Goal: Use online tool/utility: Utilize a website feature to perform a specific function

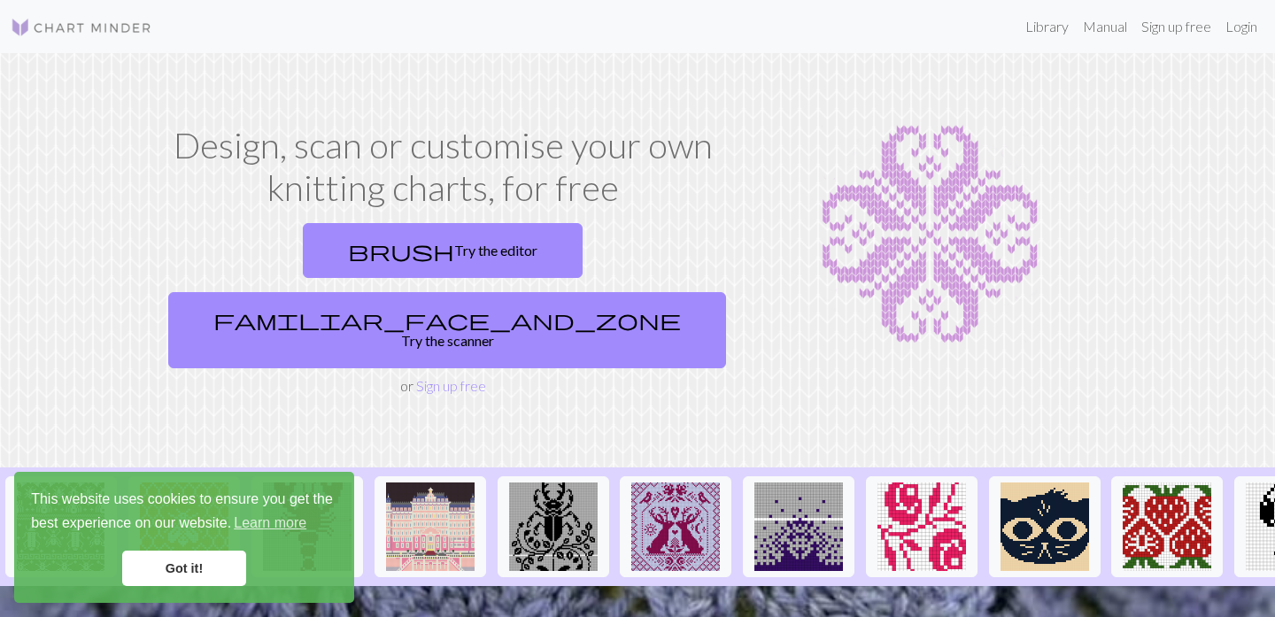
click at [200, 572] on link "Got it!" at bounding box center [184, 568] width 124 height 35
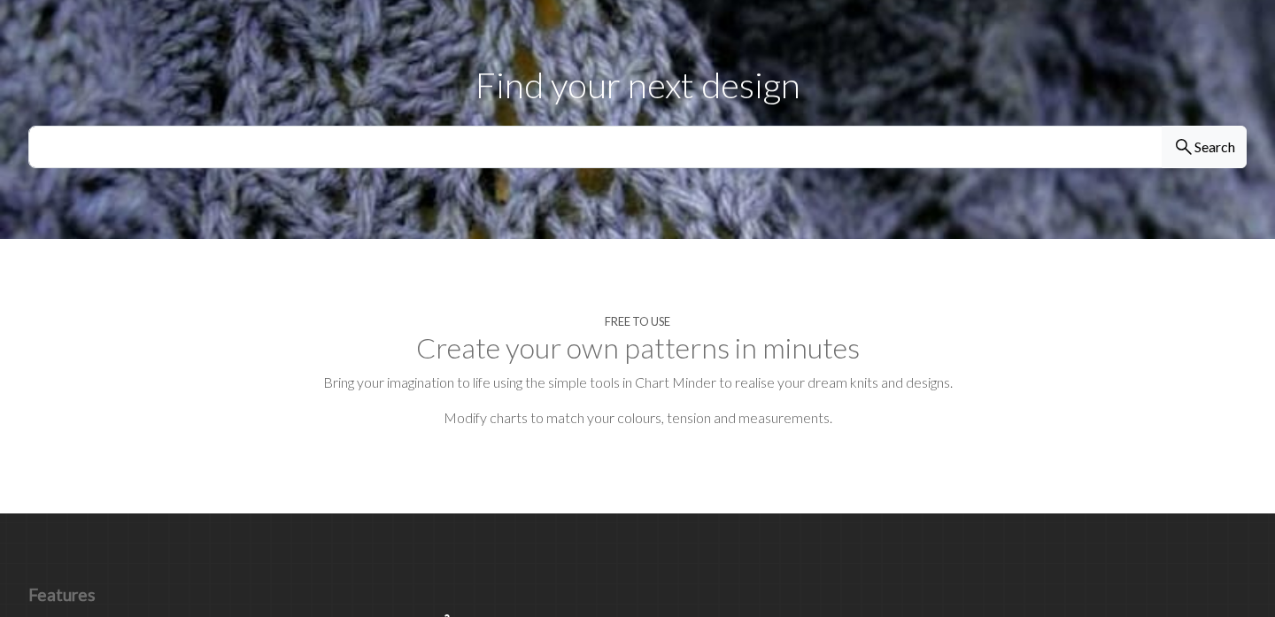
scroll to position [616, 0]
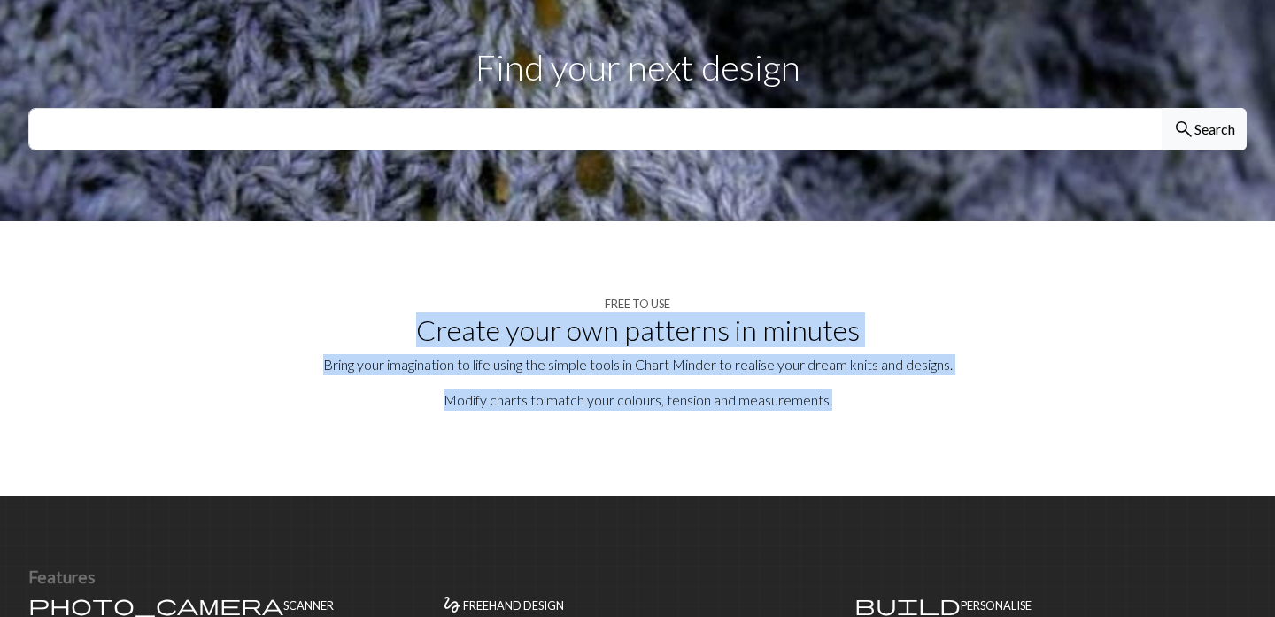
drag, startPoint x: 419, startPoint y: 278, endPoint x: 844, endPoint y: 344, distance: 430.0
click at [844, 344] on section "Free to use Create your own patterns in minutes Bring your imagination to life …" at bounding box center [637, 358] width 1275 height 274
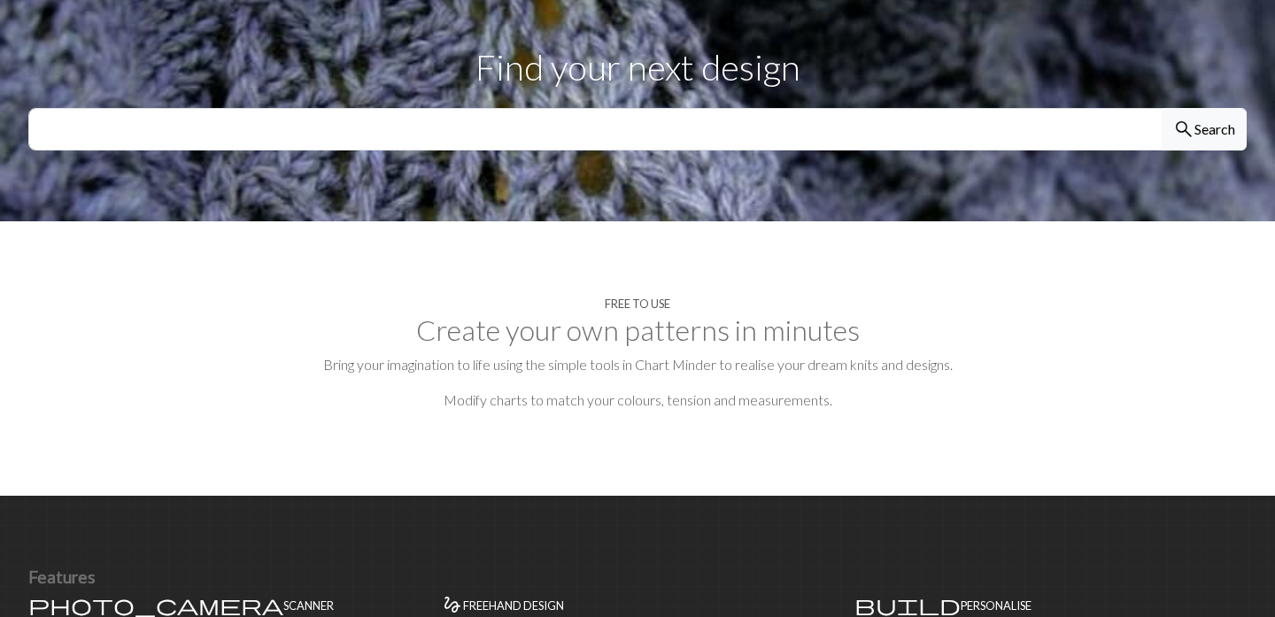
click at [682, 313] on h2 "Create your own patterns in minutes" at bounding box center [637, 330] width 1218 height 34
click at [682, 325] on section "Free to use Create your own patterns in minutes Bring your imagination to life …" at bounding box center [637, 358] width 1275 height 274
click at [657, 389] on p "Modify charts to match your colours, tension and measurements." at bounding box center [637, 399] width 1218 height 21
click at [650, 313] on h2 "Create your own patterns in minutes" at bounding box center [637, 330] width 1218 height 34
click at [650, 327] on section "Free to use Create your own patterns in minutes Bring your imagination to life …" at bounding box center [637, 358] width 1275 height 274
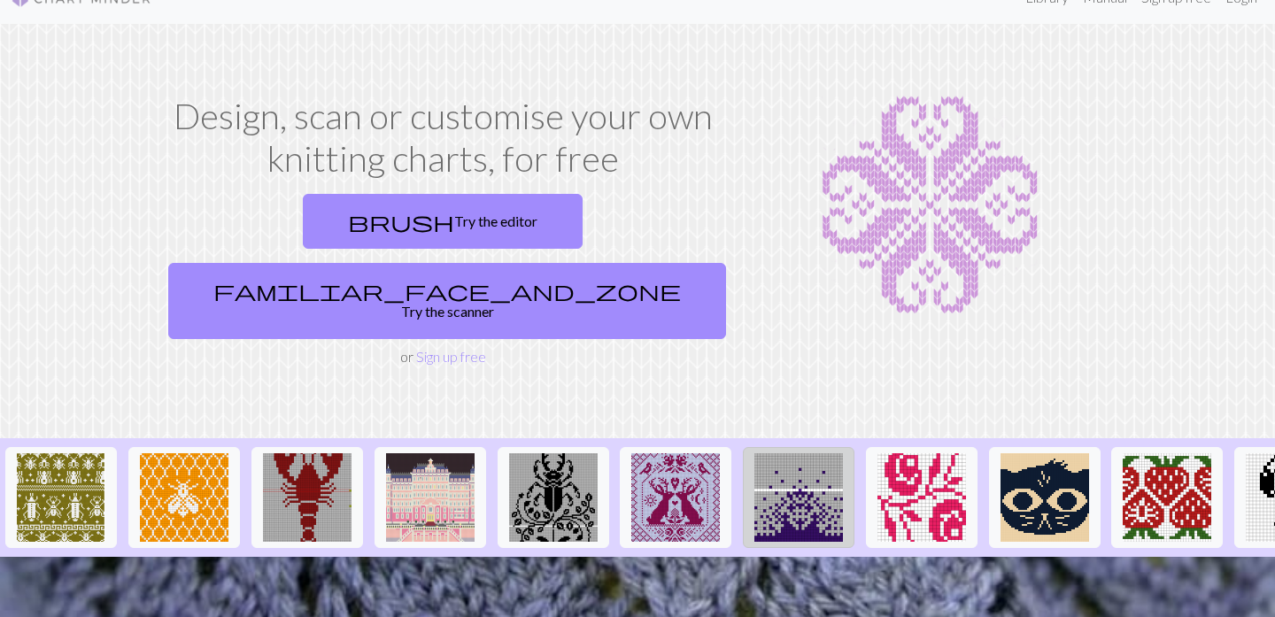
scroll to position [0, 0]
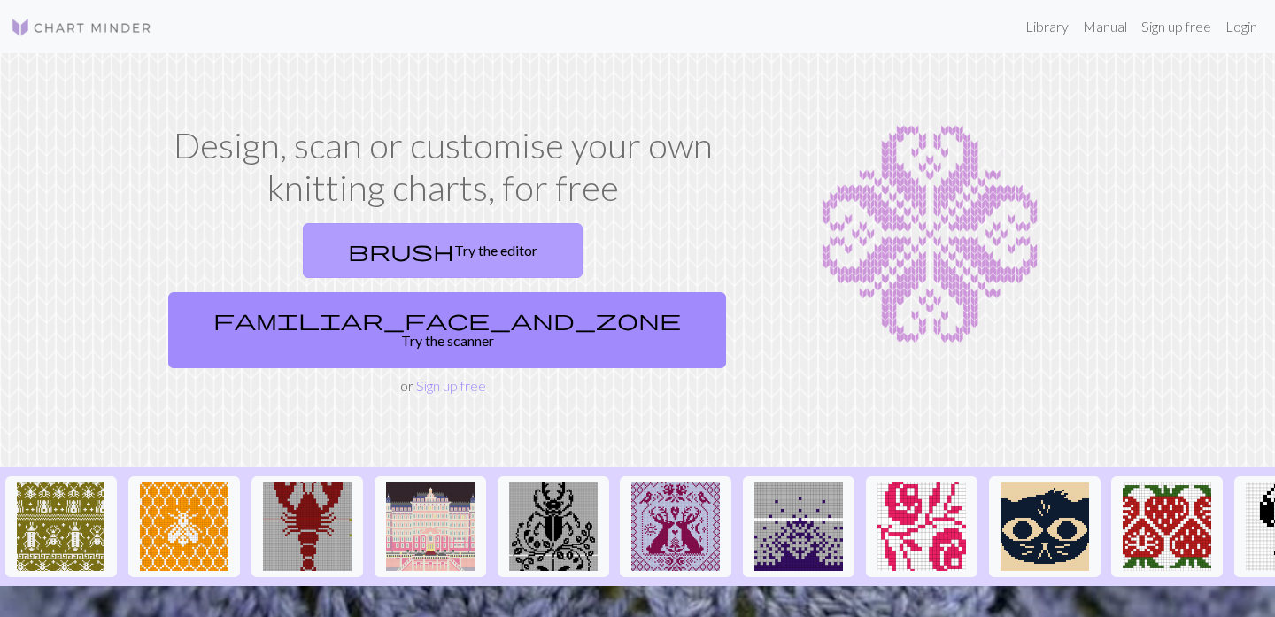
click at [381, 257] on link "brush Try the editor" at bounding box center [443, 250] width 280 height 55
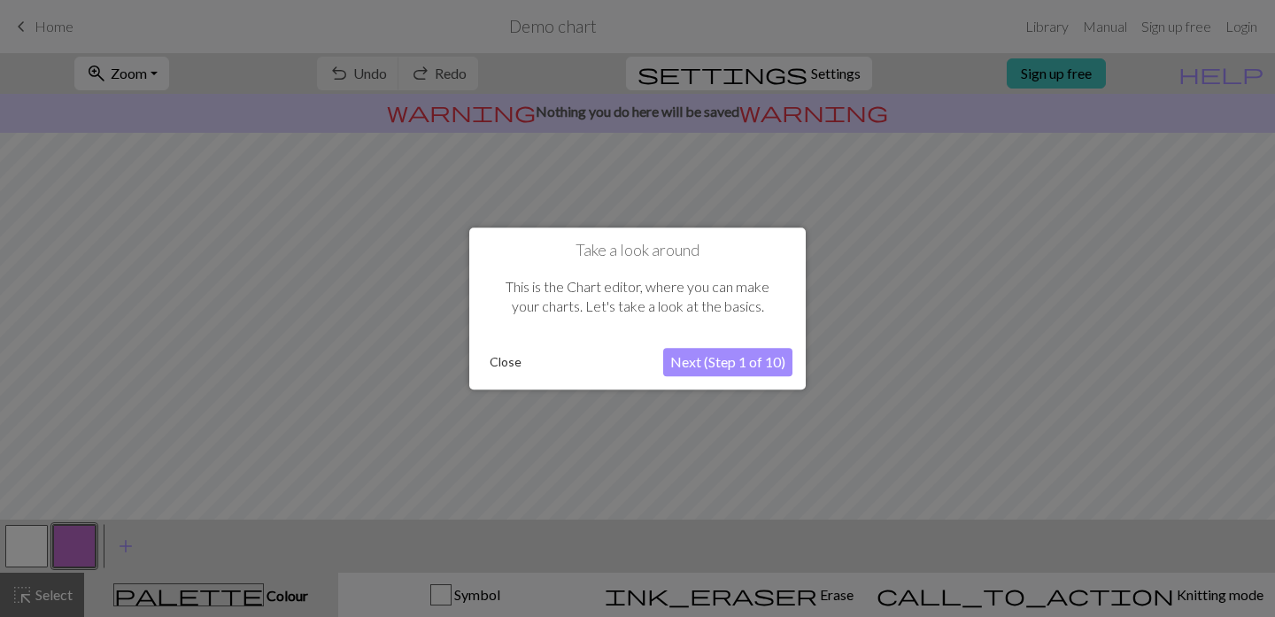
click at [723, 360] on button "Next (Step 1 of 10)" at bounding box center [727, 362] width 129 height 28
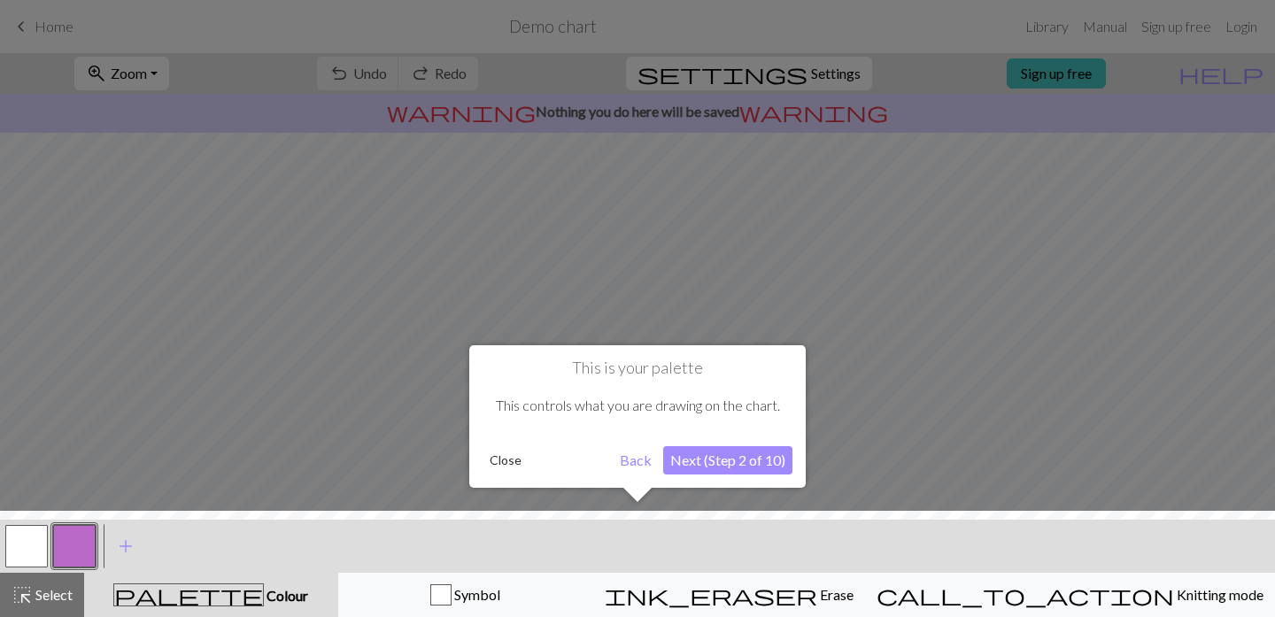
click at [728, 466] on button "Next (Step 2 of 10)" at bounding box center [727, 460] width 129 height 28
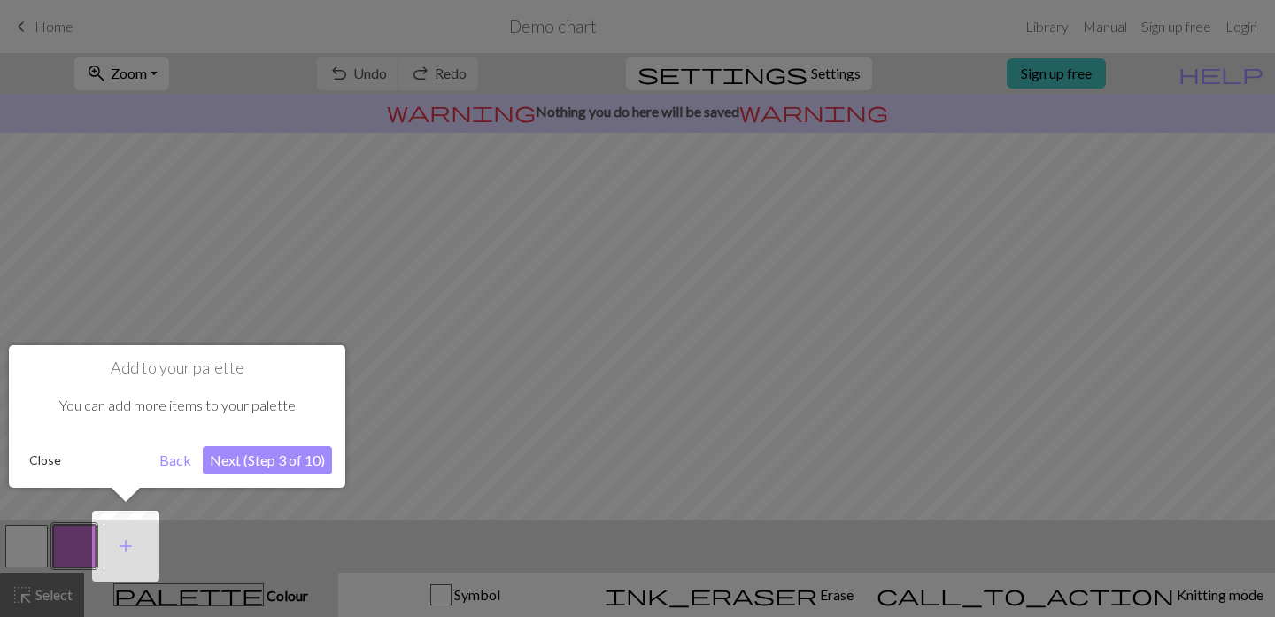
click at [312, 464] on button "Next (Step 3 of 10)" at bounding box center [267, 460] width 129 height 28
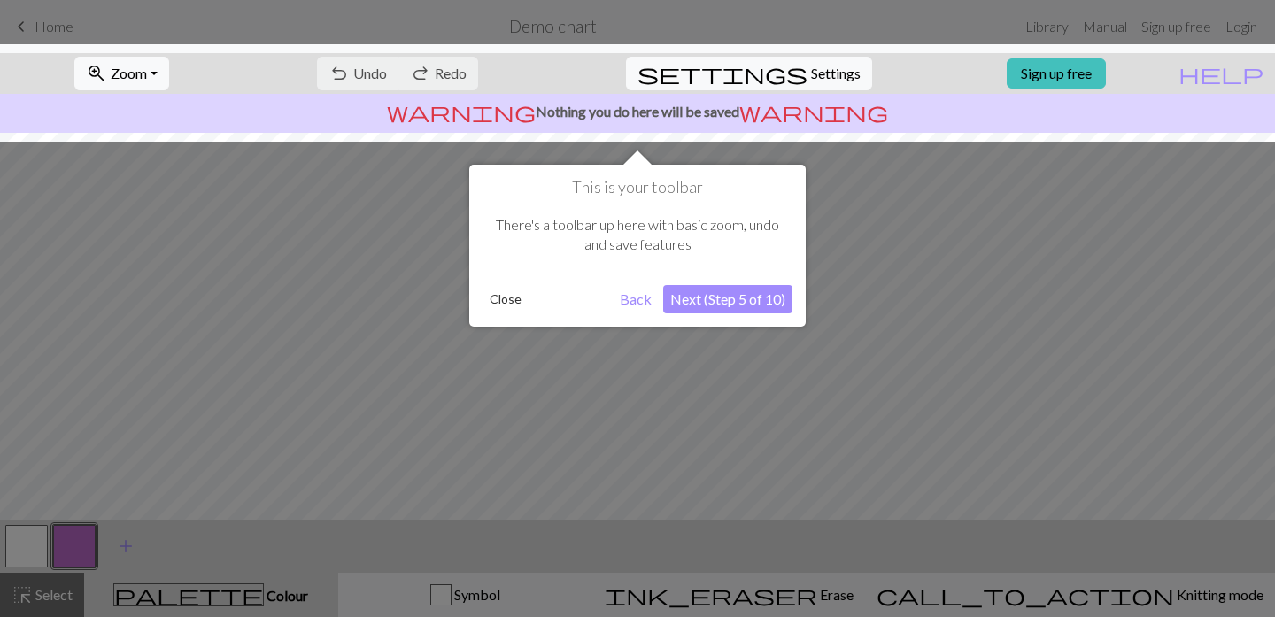
click at [750, 298] on button "Next (Step 5 of 10)" at bounding box center [727, 299] width 129 height 28
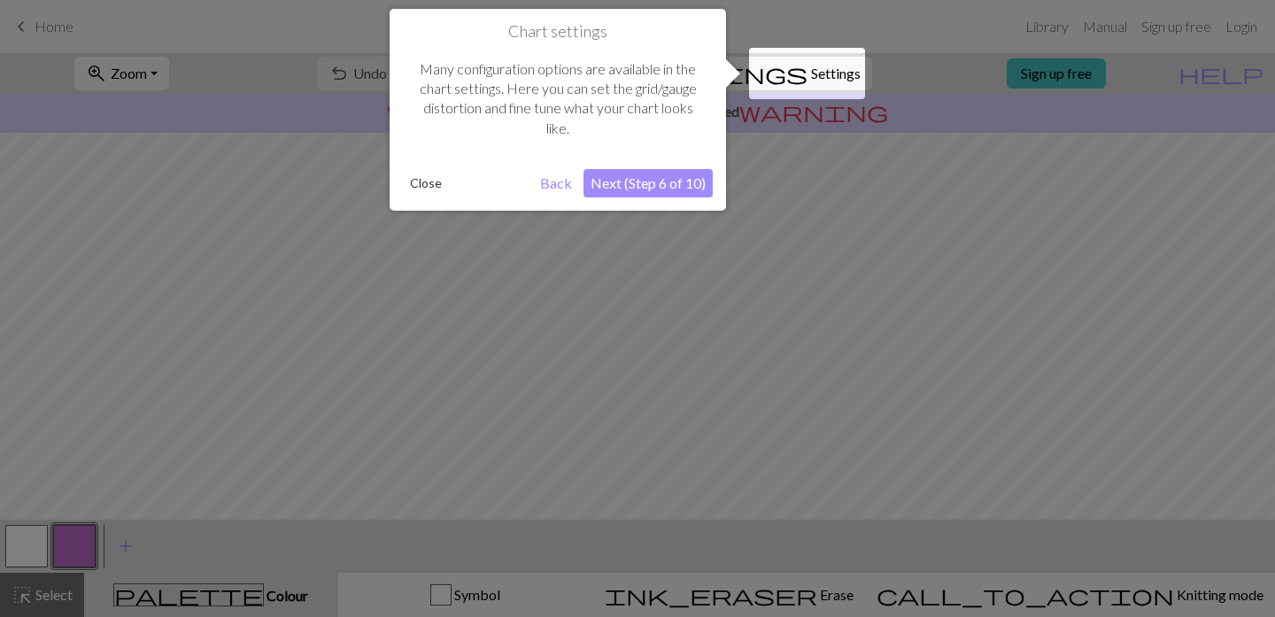
click at [666, 177] on button "Next (Step 6 of 10)" at bounding box center [647, 183] width 129 height 28
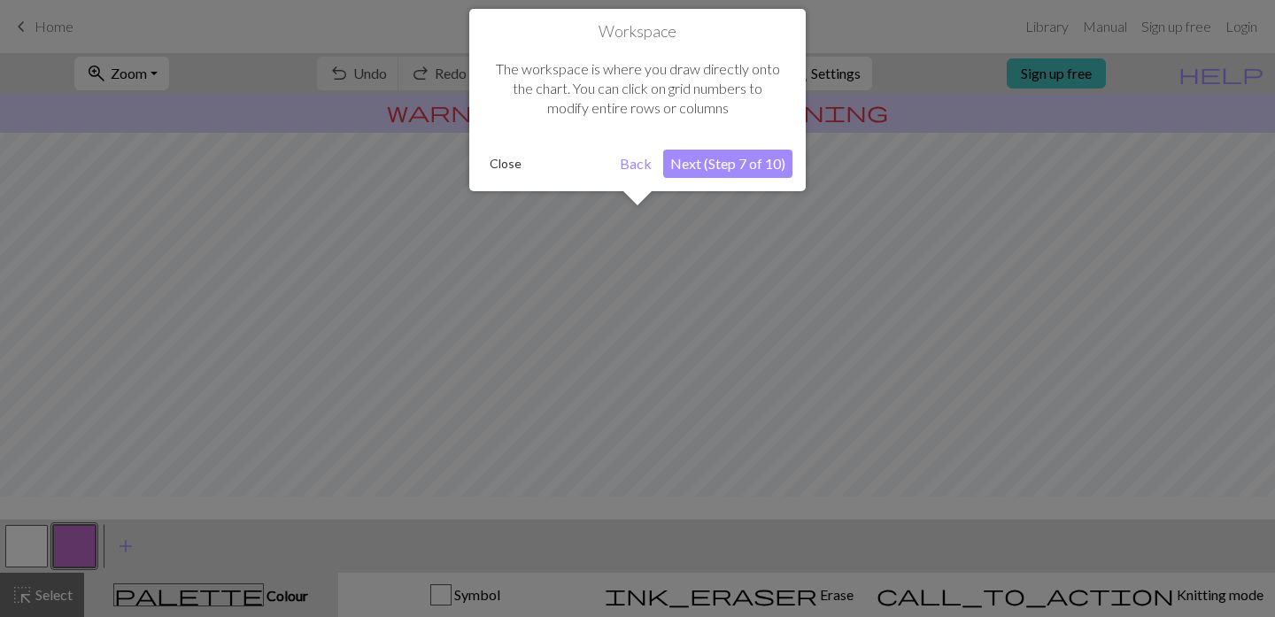
scroll to position [106, 0]
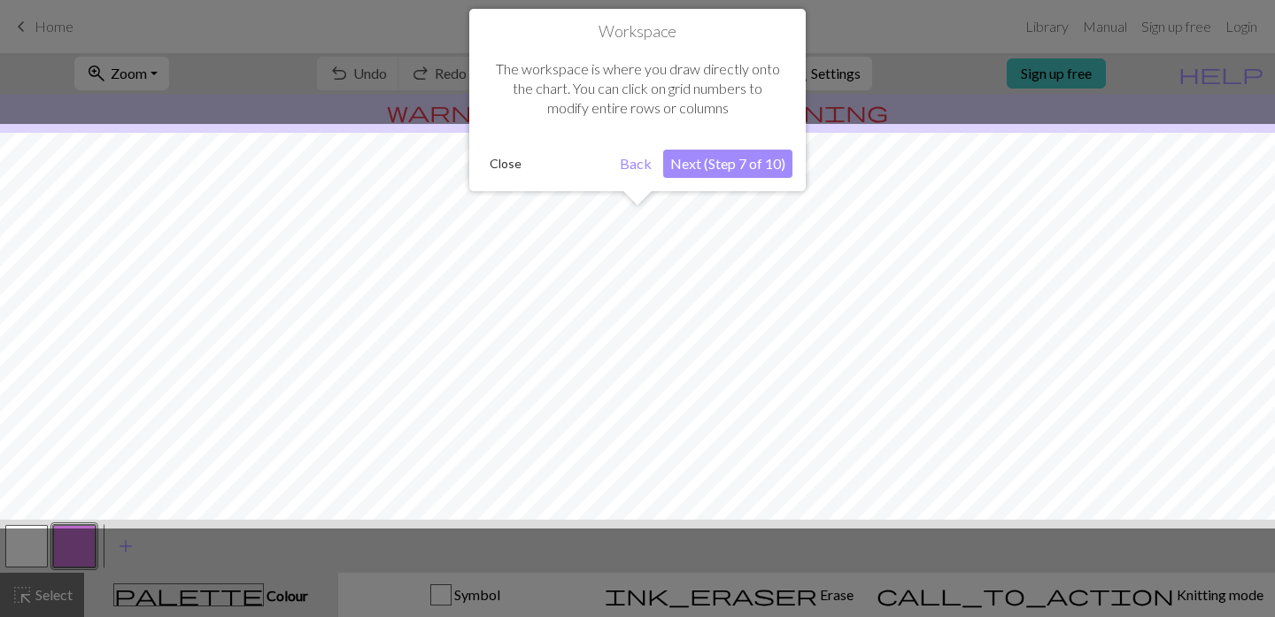
click at [725, 166] on button "Next (Step 7 of 10)" at bounding box center [727, 164] width 129 height 28
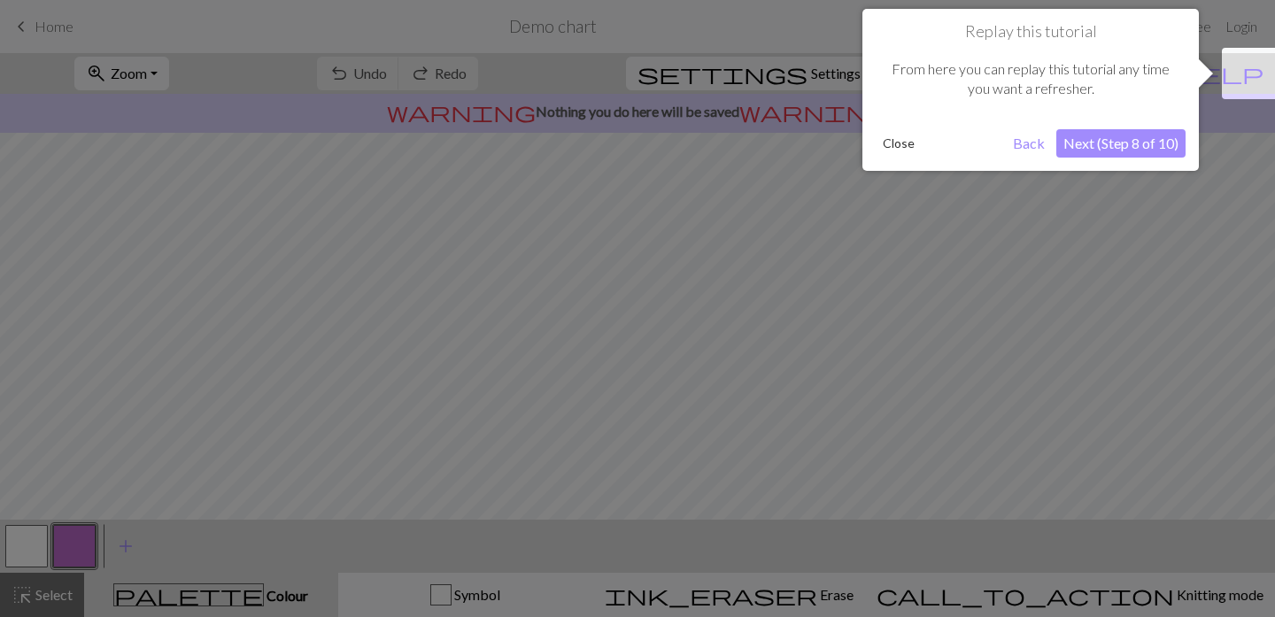
click at [1127, 148] on button "Next (Step 8 of 10)" at bounding box center [1120, 143] width 129 height 28
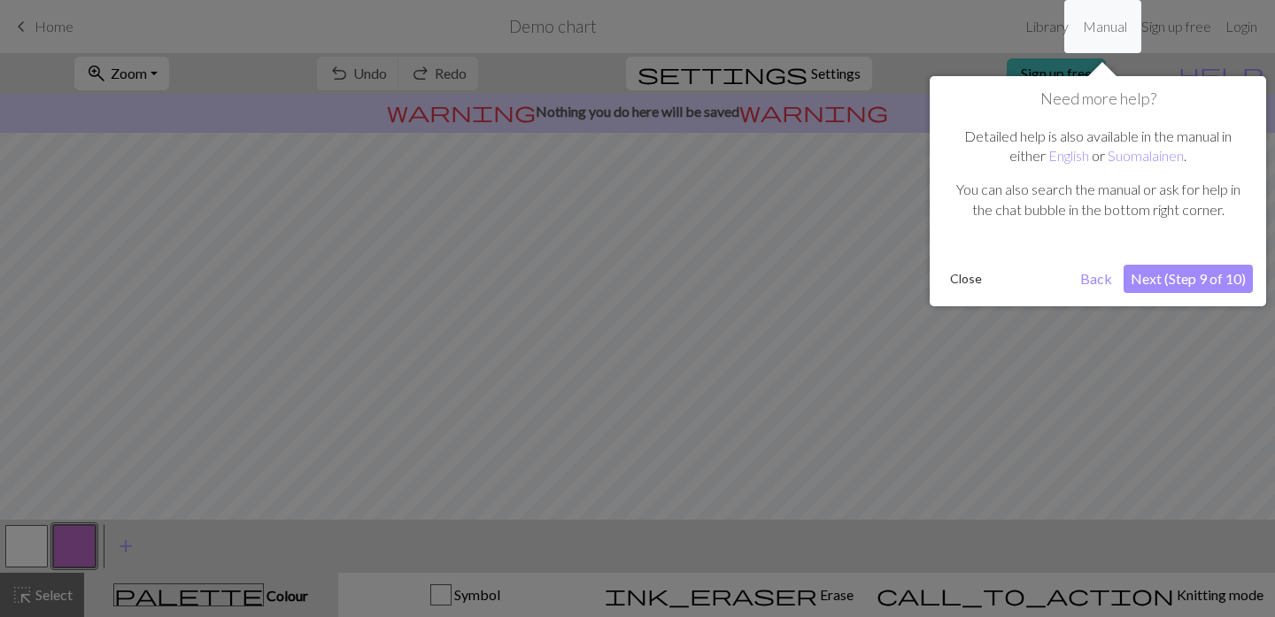
click at [1202, 285] on button "Next (Step 9 of 10)" at bounding box center [1187, 279] width 129 height 28
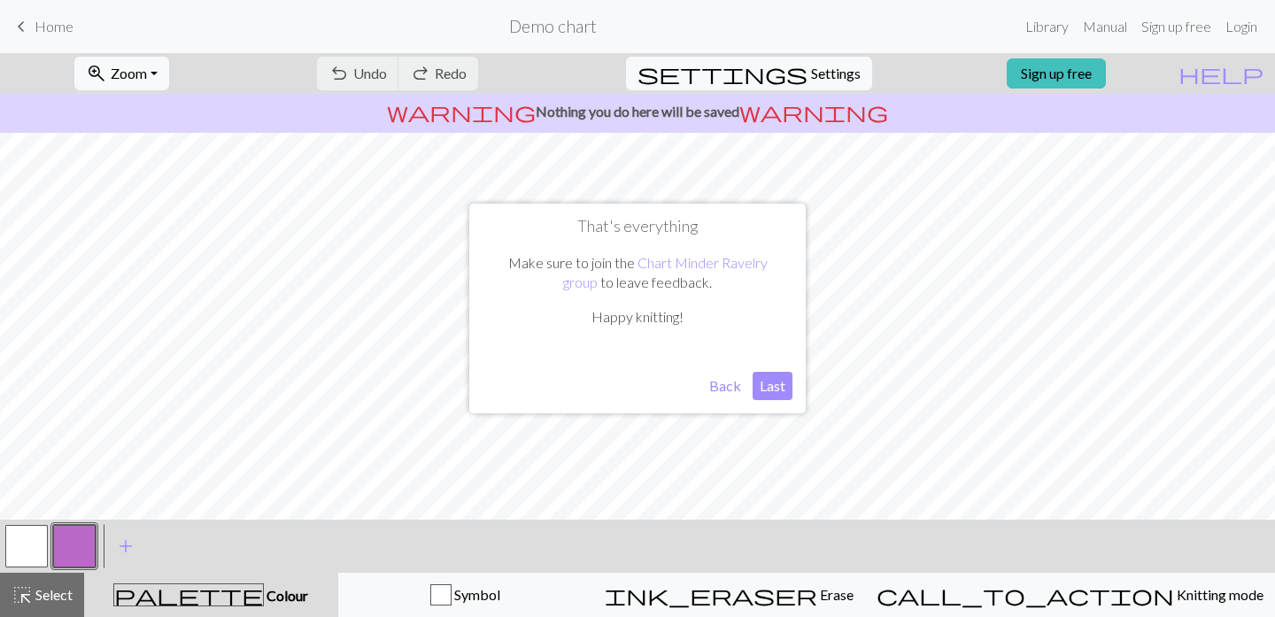
click at [773, 386] on button "Last" at bounding box center [772, 386] width 40 height 28
click at [169, 76] on button "zoom_in Zoom Zoom" at bounding box center [121, 74] width 95 height 34
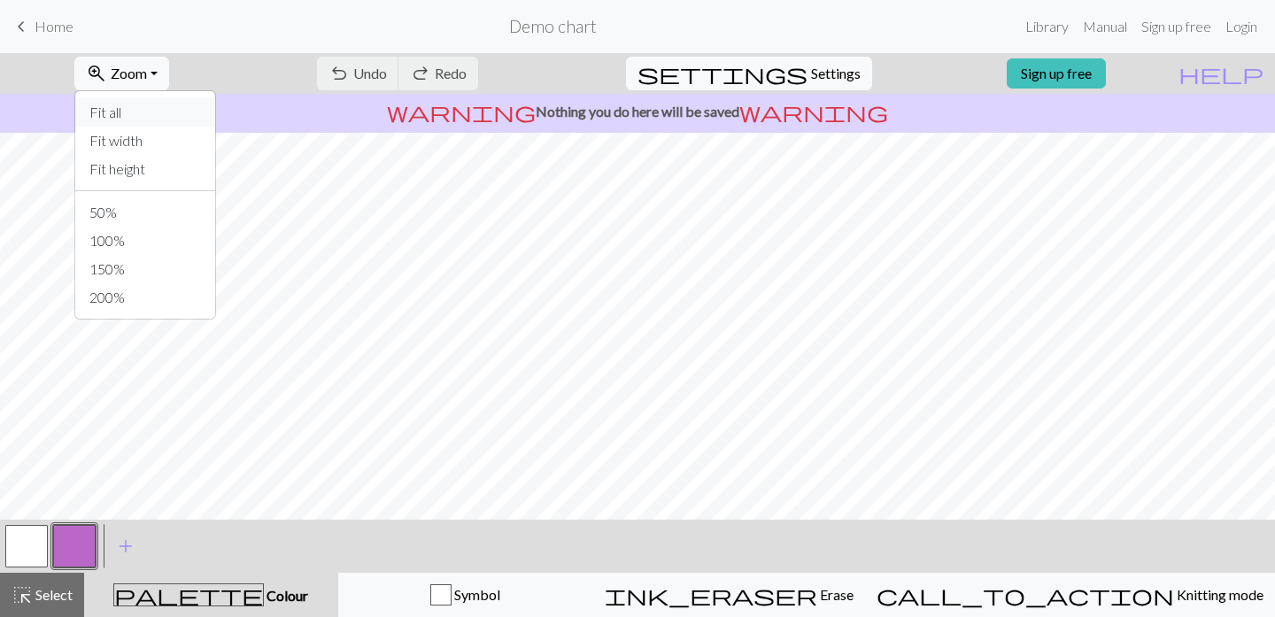
click at [185, 122] on button "Fit all" at bounding box center [145, 112] width 140 height 28
click at [813, 79] on span "Settings" at bounding box center [836, 73] width 50 height 21
select select "aran"
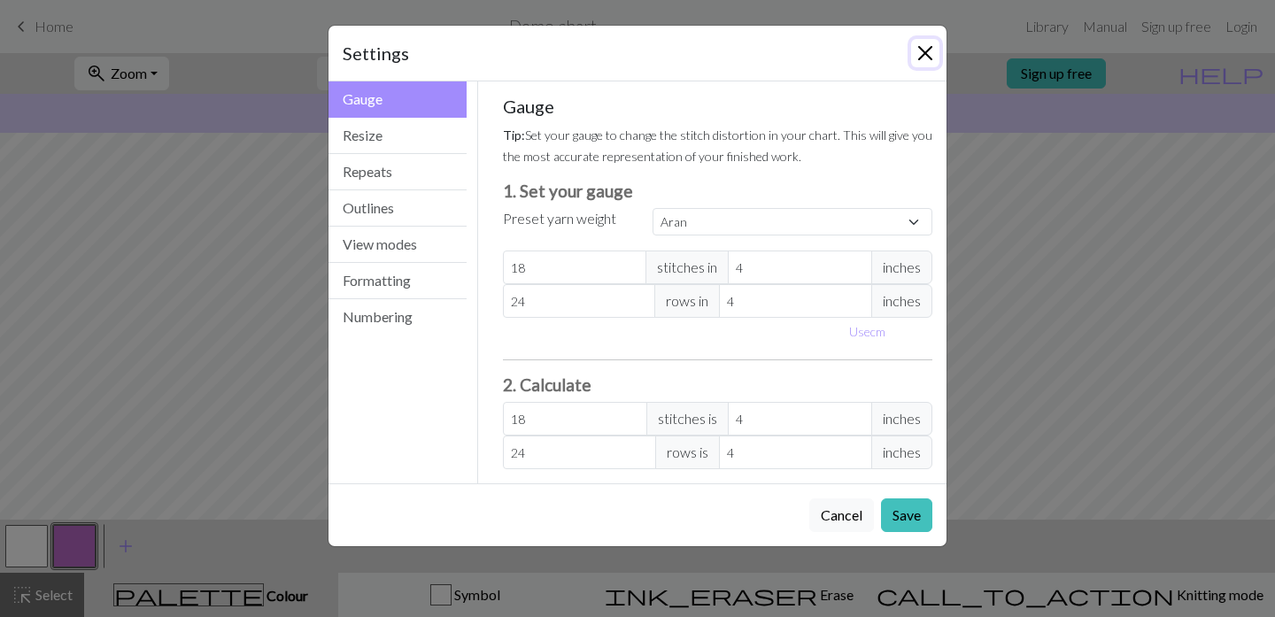
click at [921, 39] on button "Close" at bounding box center [925, 53] width 28 height 28
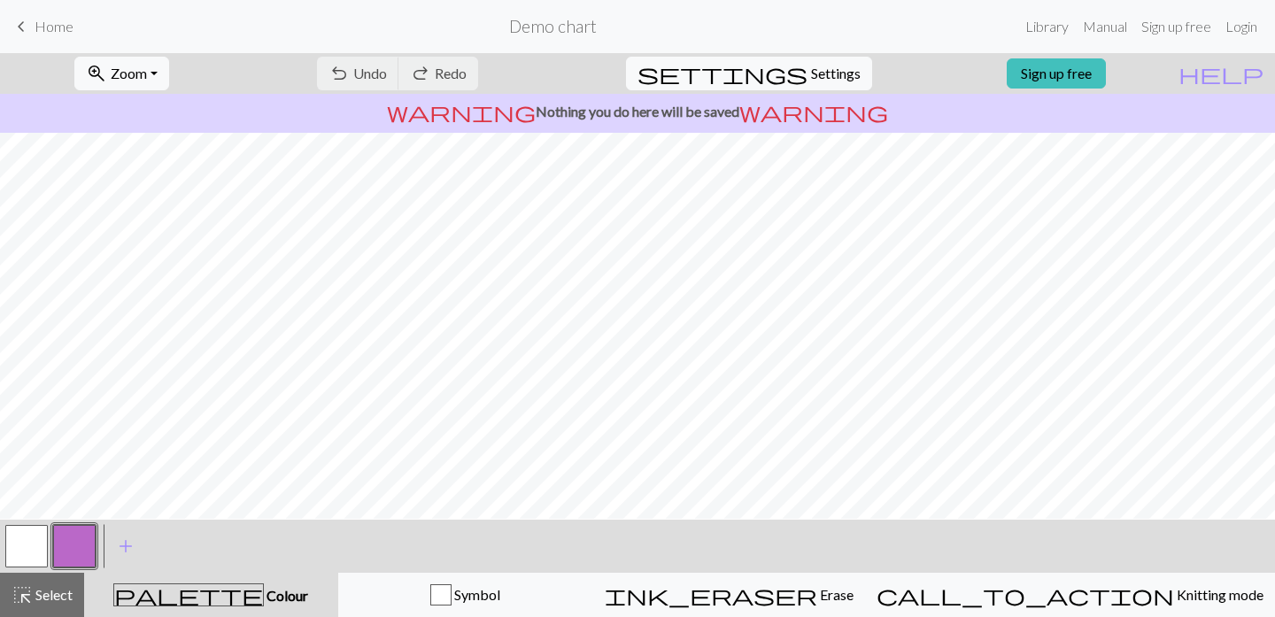
scroll to position [26, 0]
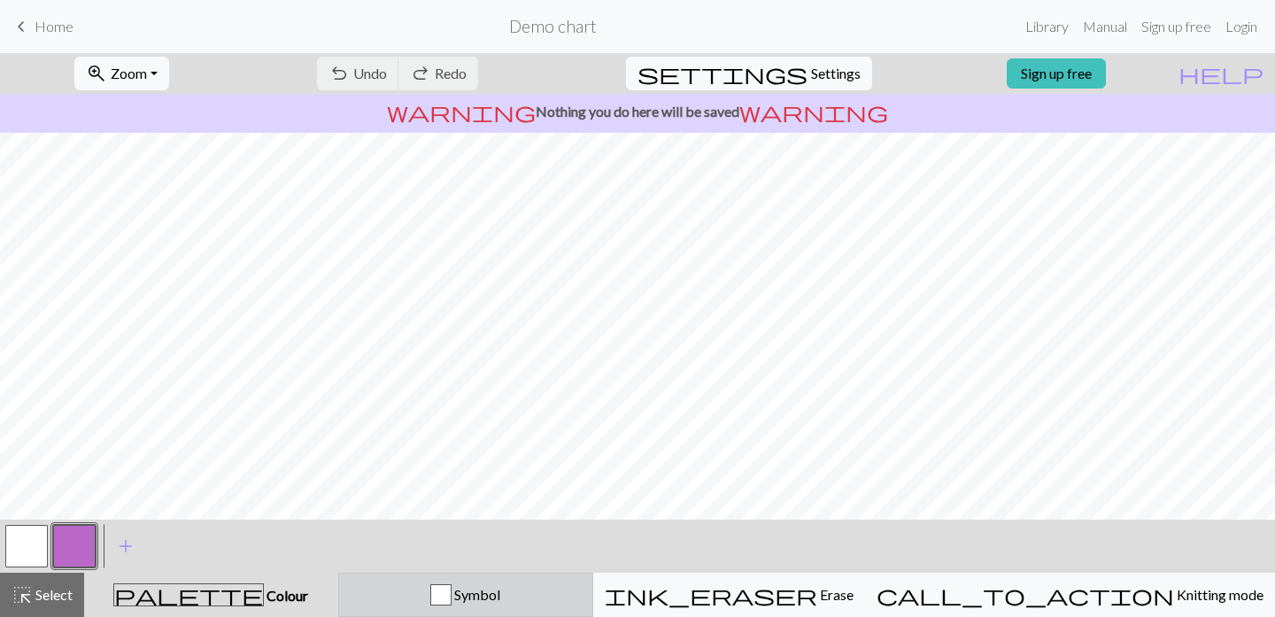
click at [500, 592] on span "Symbol" at bounding box center [475, 594] width 49 height 17
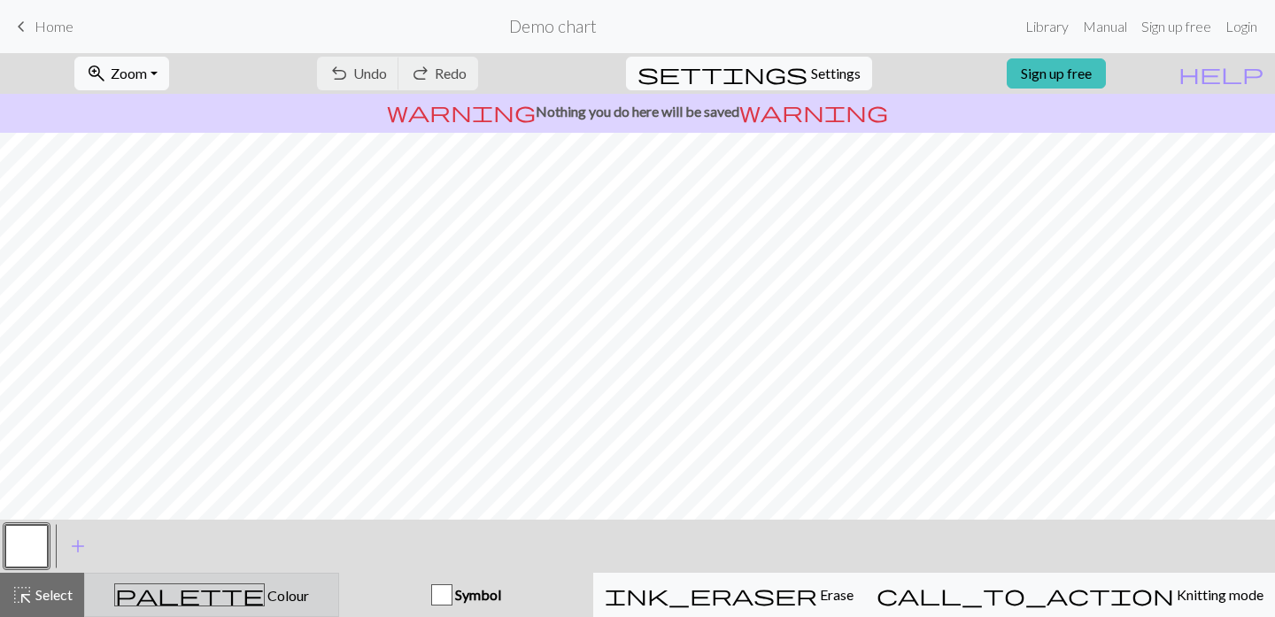
click at [279, 589] on div "palette Colour Colour" at bounding box center [212, 594] width 232 height 23
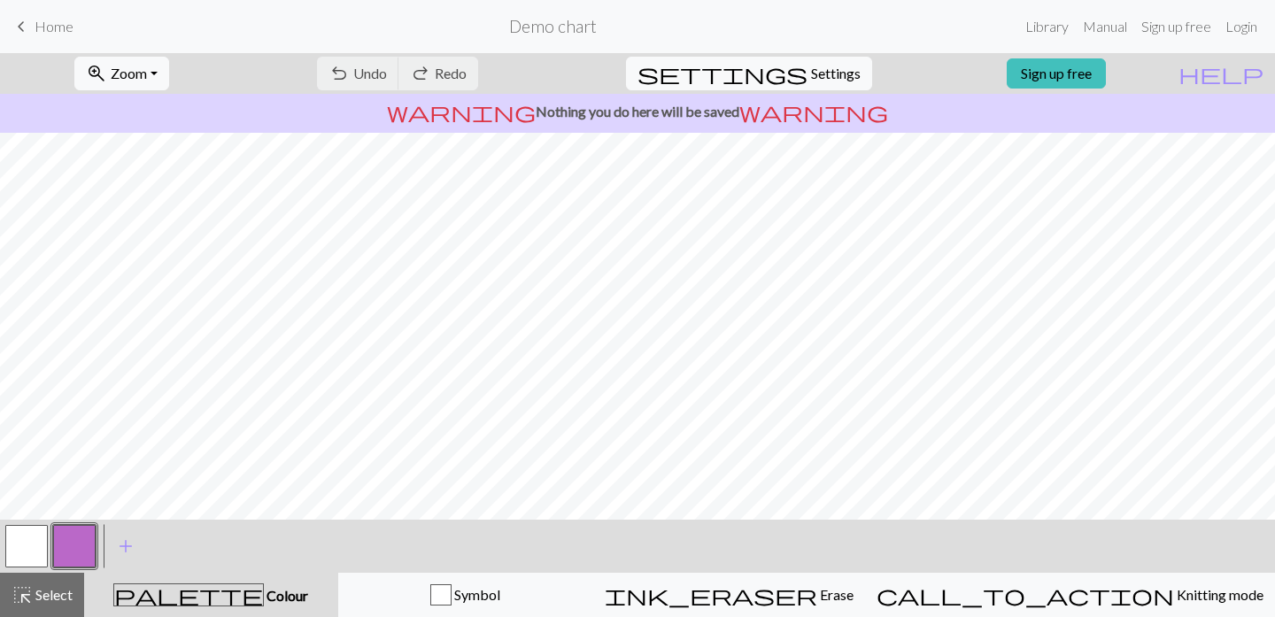
click at [67, 533] on button "button" at bounding box center [74, 546] width 42 height 42
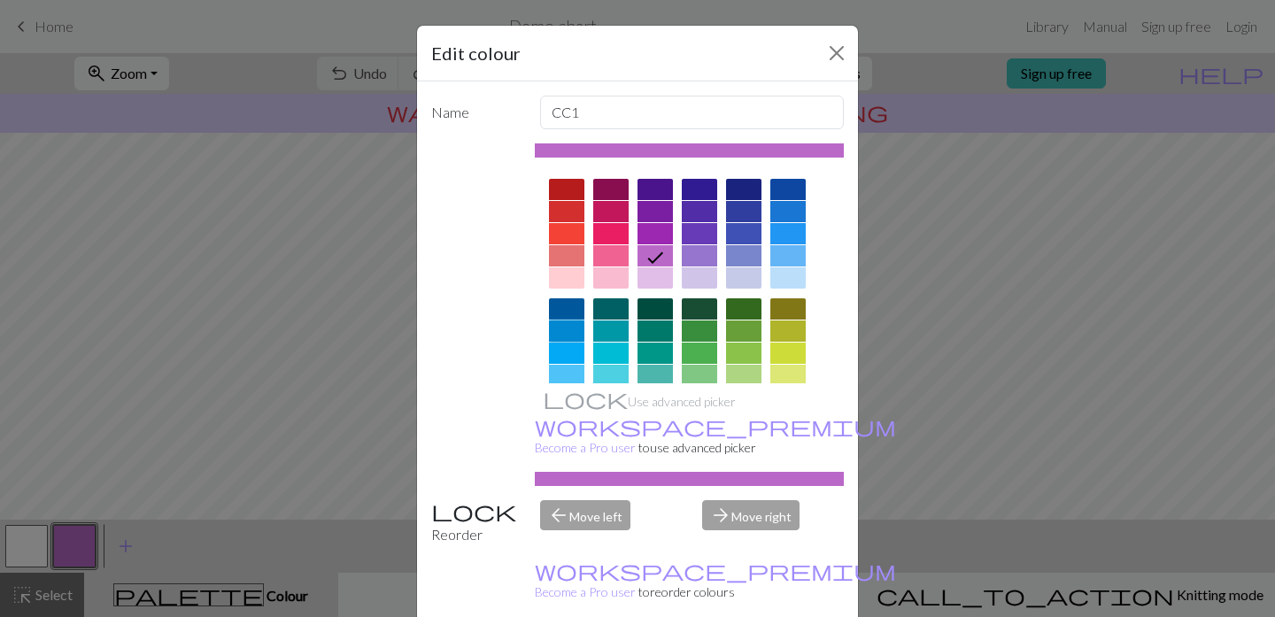
click at [569, 325] on div at bounding box center [566, 330] width 35 height 21
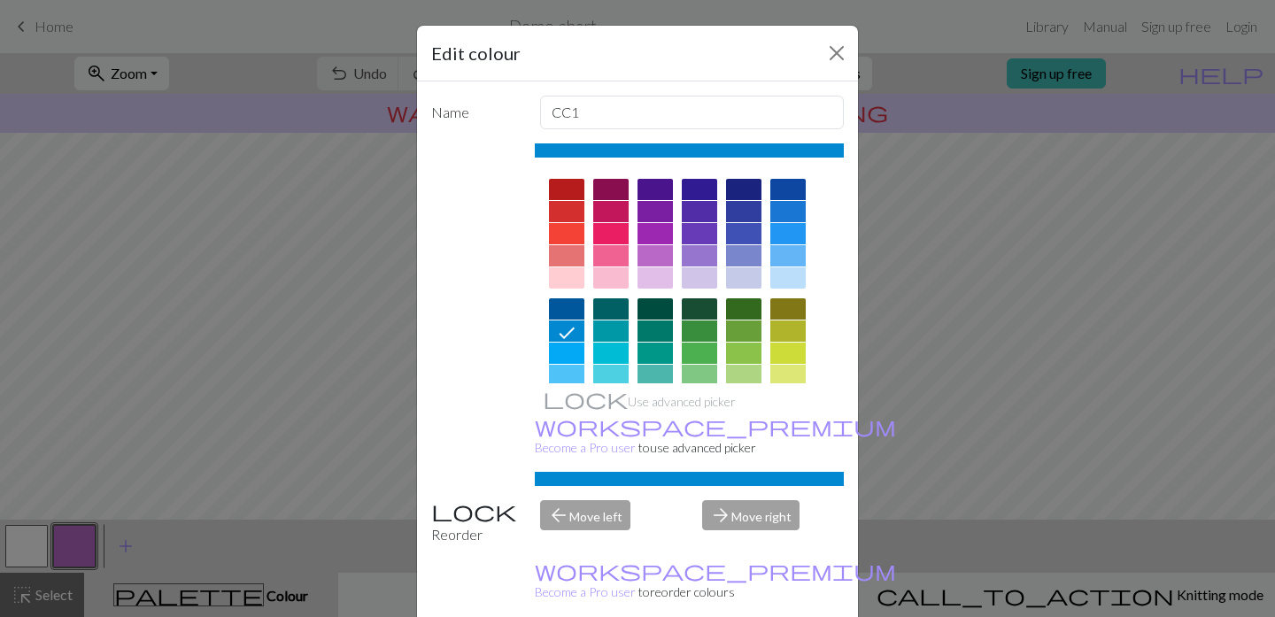
click at [897, 505] on div "Edit colour Name CC1 Use advanced picker workspace_premium Become a Pro user to…" at bounding box center [637, 308] width 1275 height 617
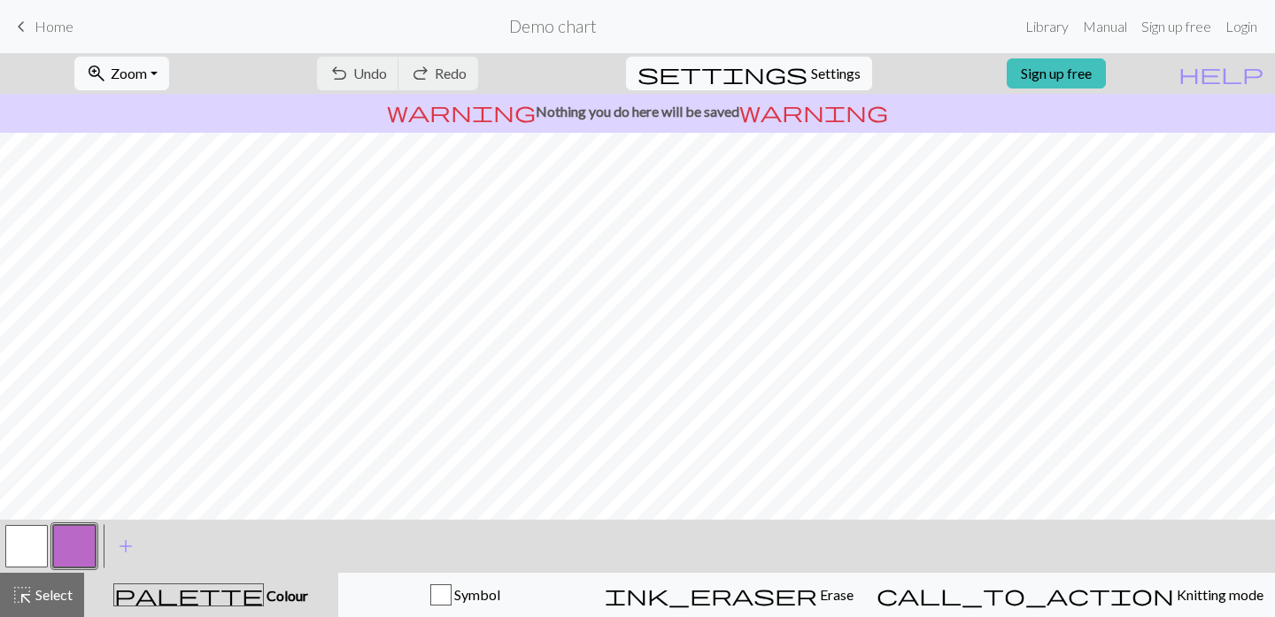
click at [58, 548] on button "button" at bounding box center [74, 546] width 42 height 42
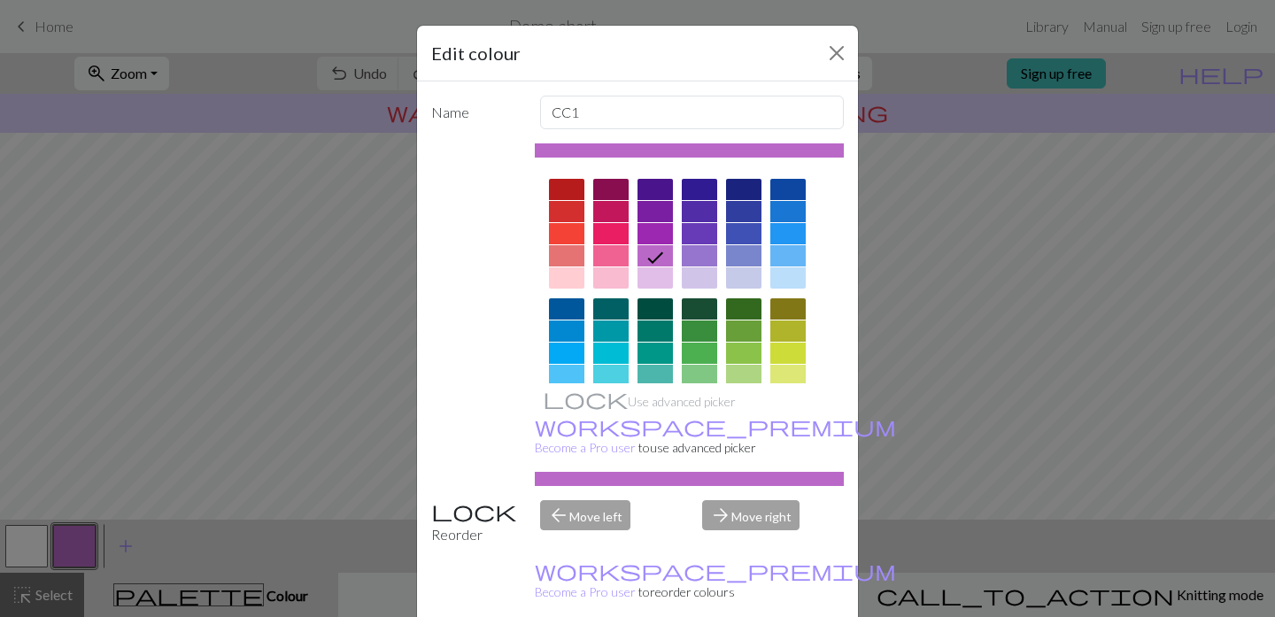
click at [568, 345] on div at bounding box center [566, 353] width 35 height 21
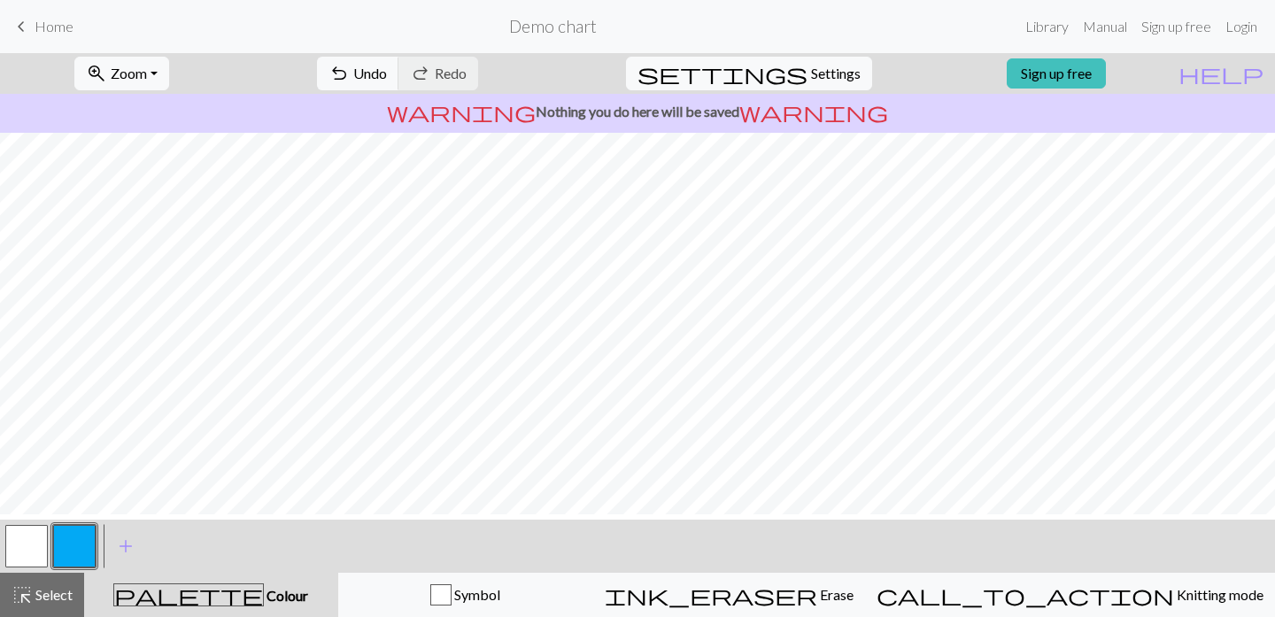
scroll to position [0, 0]
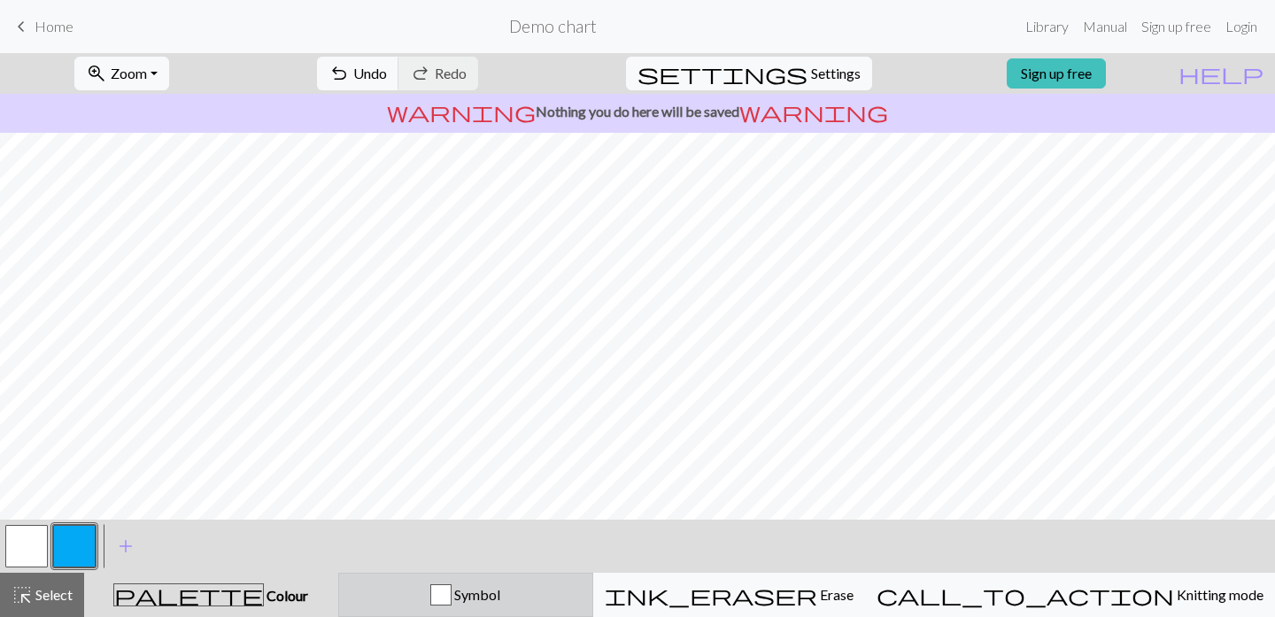
click at [500, 587] on span "Symbol" at bounding box center [475, 594] width 49 height 17
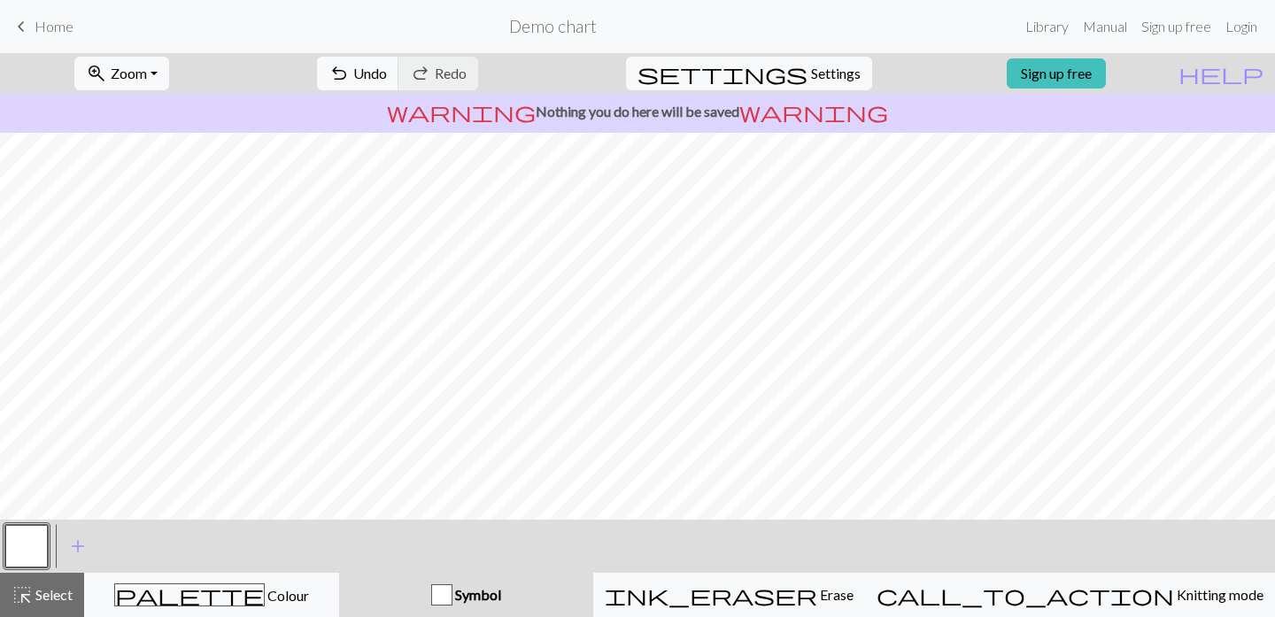
click at [23, 554] on button "button" at bounding box center [26, 546] width 42 height 42
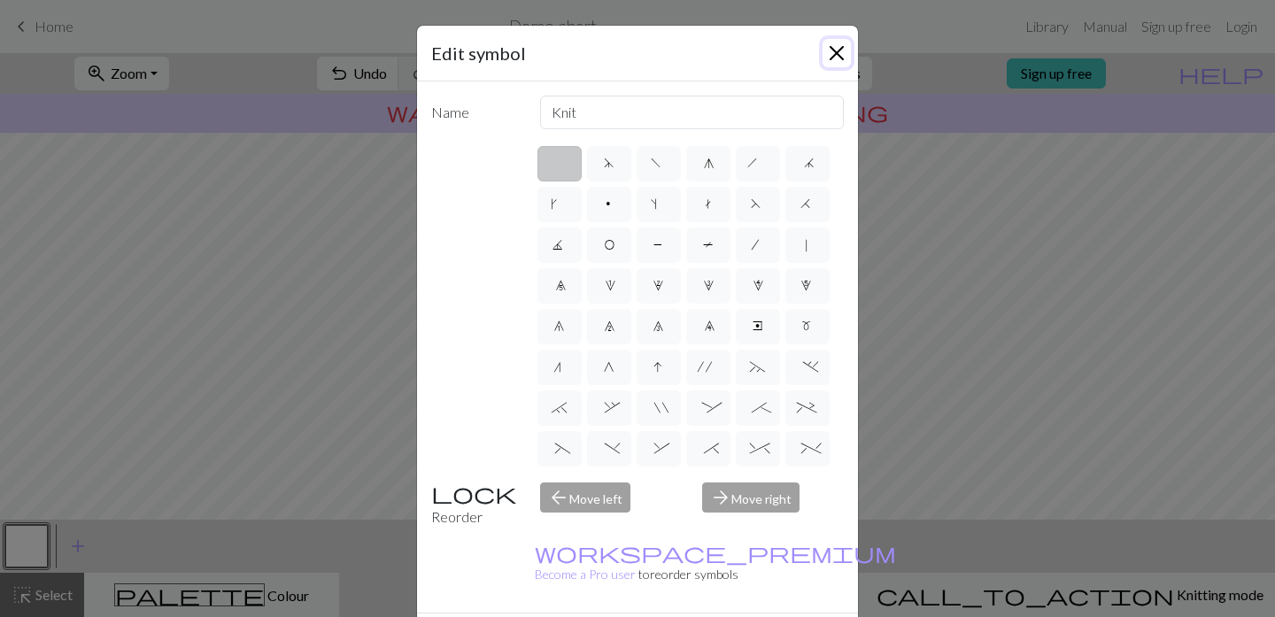
click at [835, 54] on button "Close" at bounding box center [836, 53] width 28 height 28
